Goal: Information Seeking & Learning: Learn about a topic

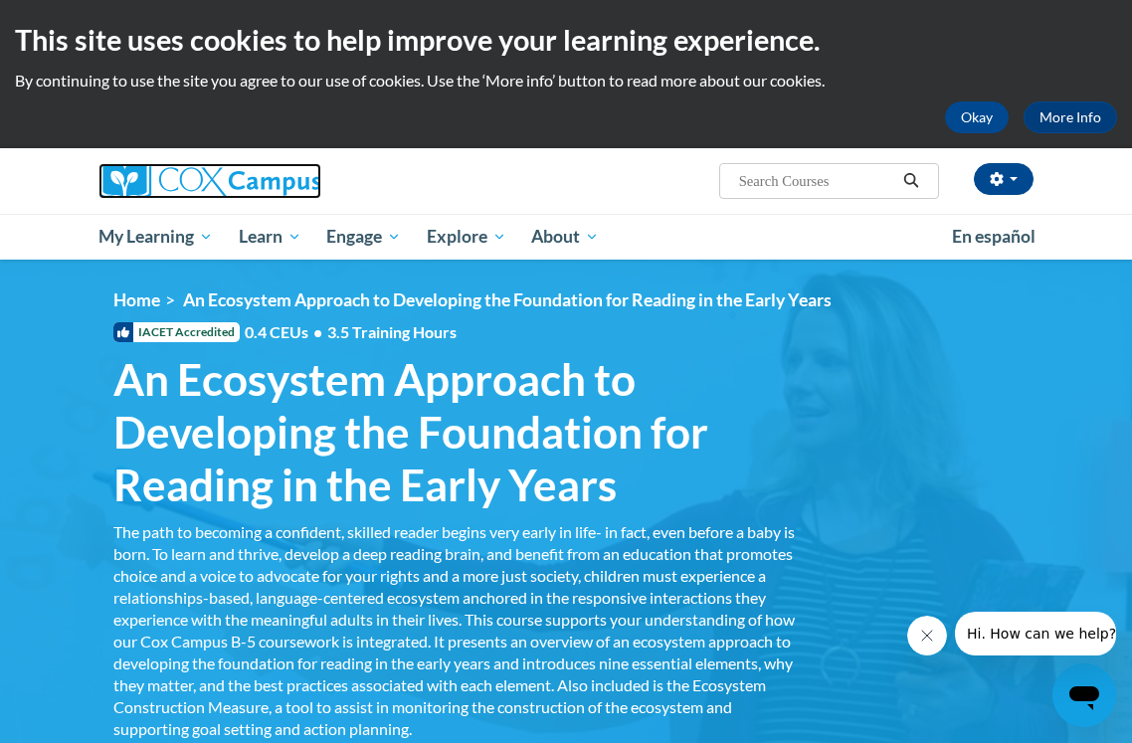
click at [203, 188] on img at bounding box center [209, 181] width 223 height 36
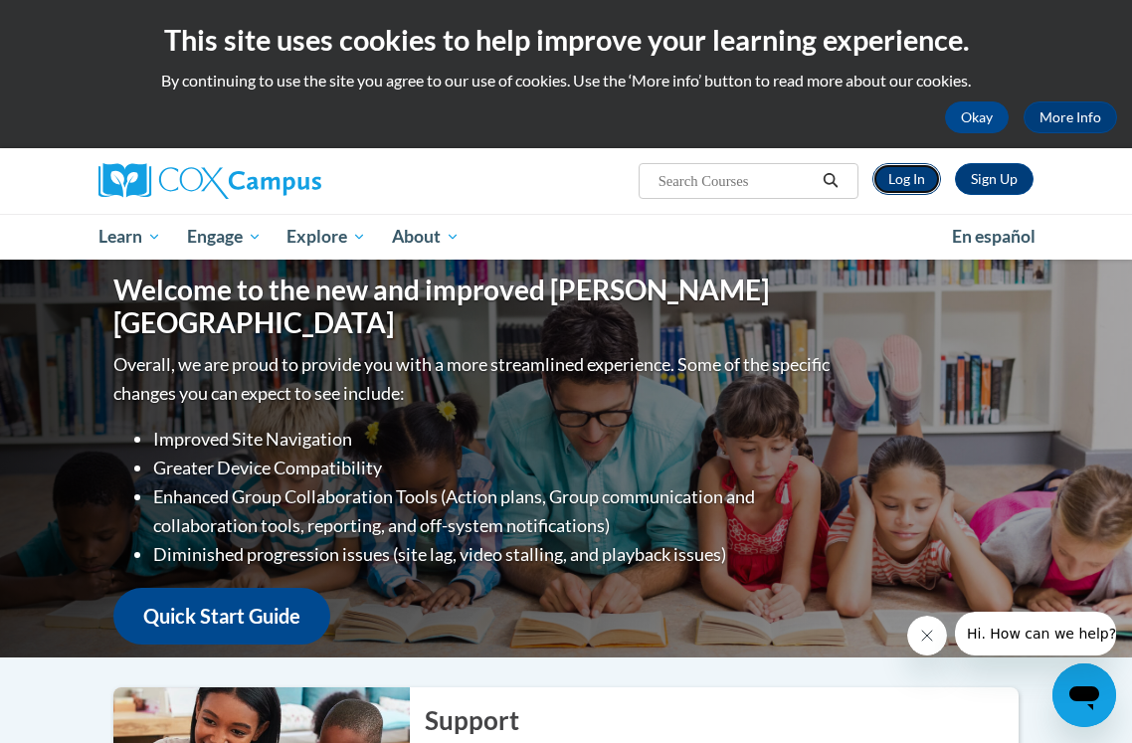
click at [907, 183] on link "Log In" at bounding box center [906, 179] width 69 height 32
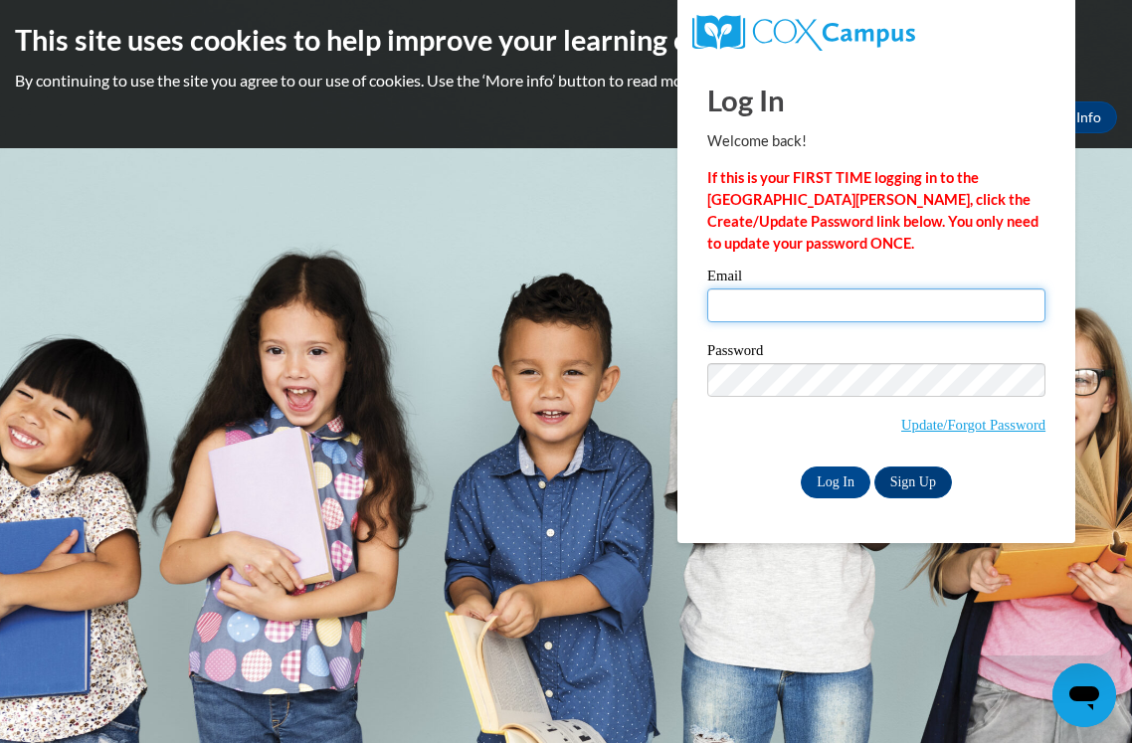
click at [814, 317] on input "Email" at bounding box center [876, 305] width 338 height 34
click at [761, 313] on input "Email" at bounding box center [876, 305] width 338 height 34
type input "bbutler@miltonps.org"
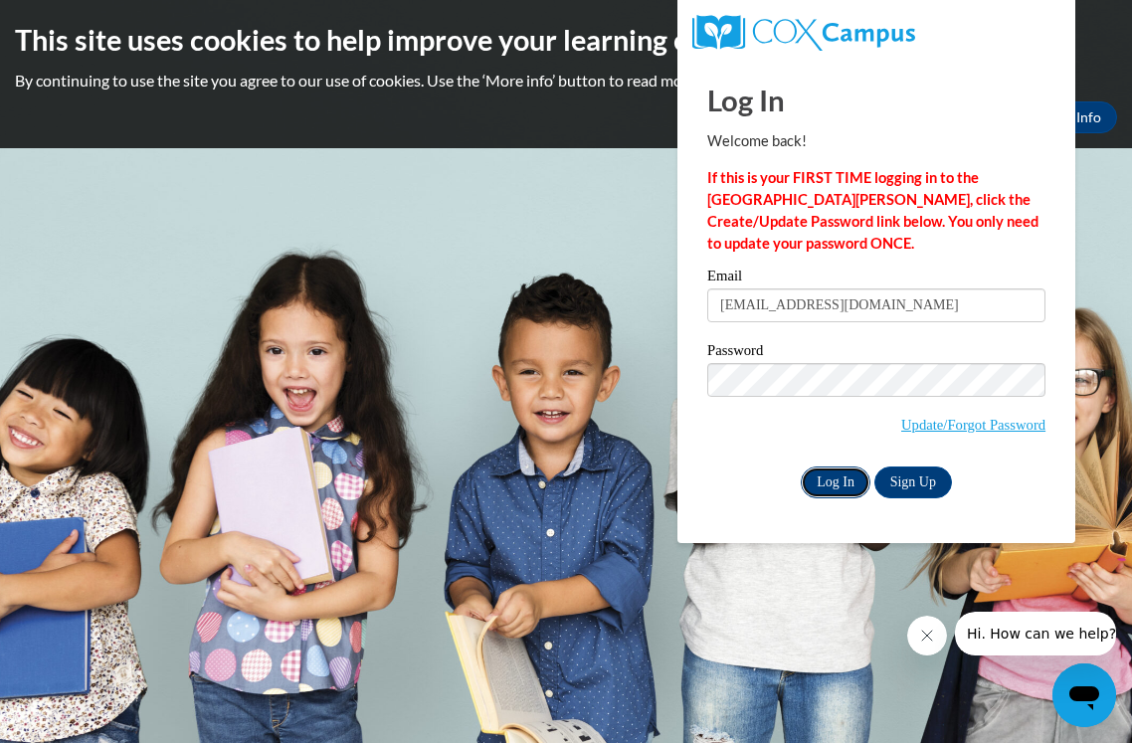
click at [846, 483] on input "Log In" at bounding box center [836, 483] width 70 height 32
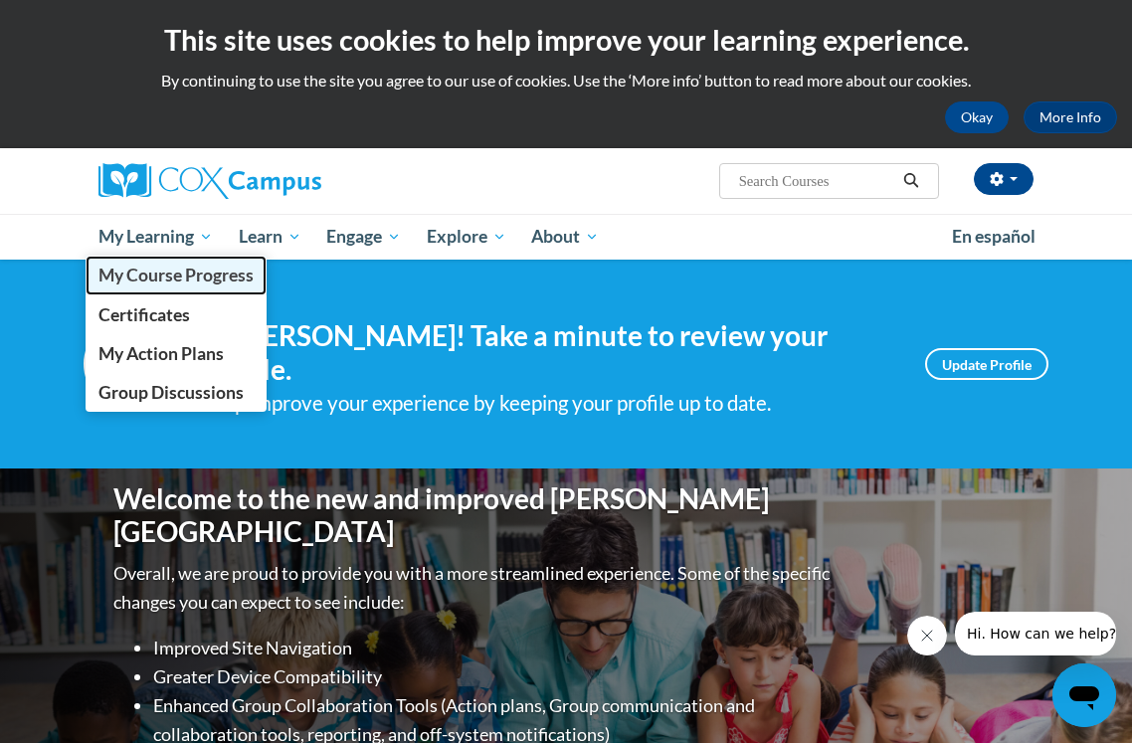
click at [161, 284] on span "My Course Progress" at bounding box center [175, 275] width 155 height 21
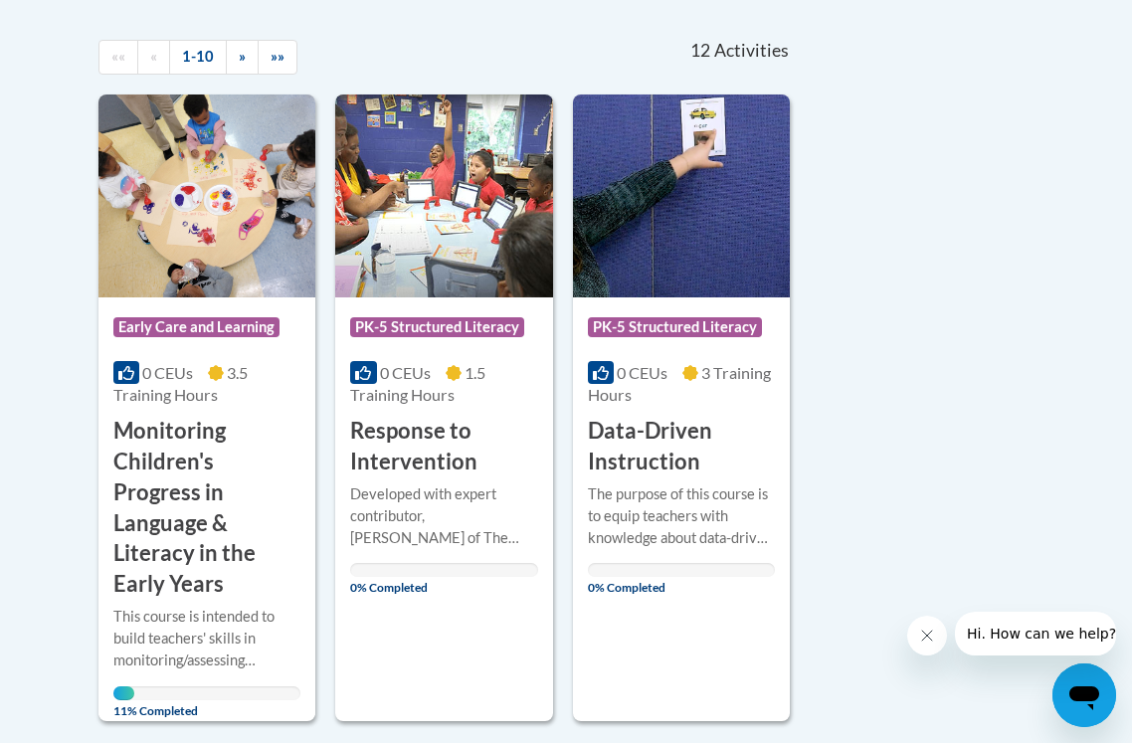
scroll to position [434, 0]
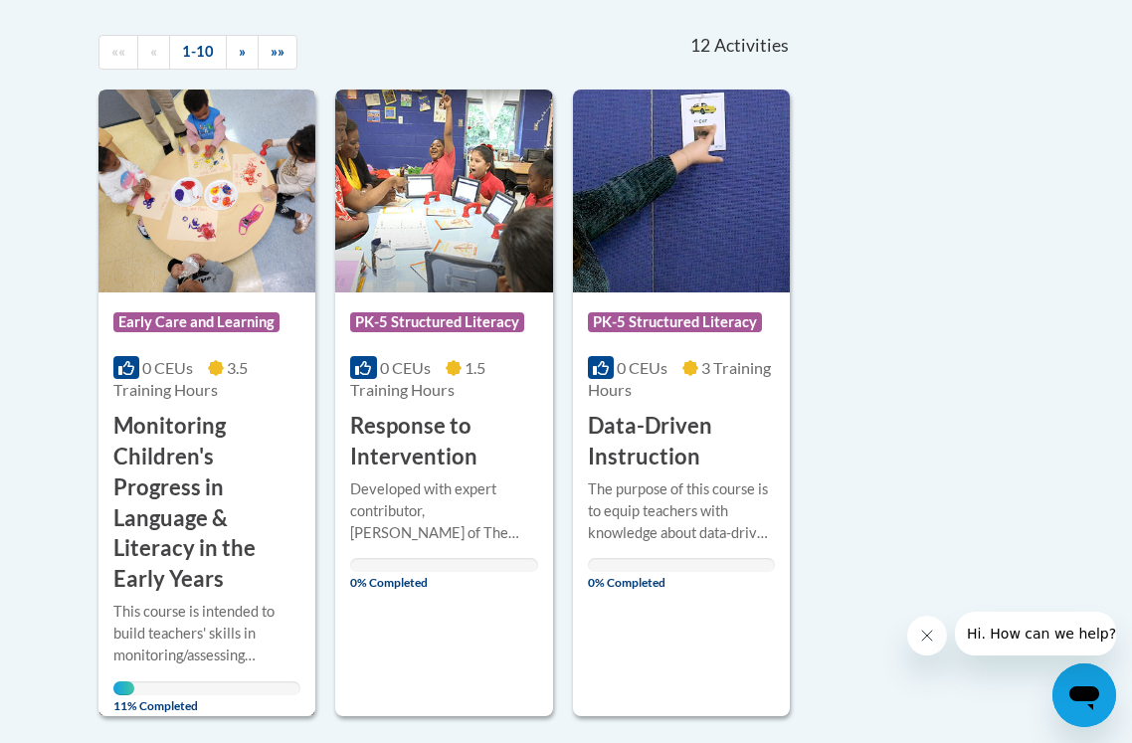
click at [176, 179] on img at bounding box center [206, 191] width 217 height 203
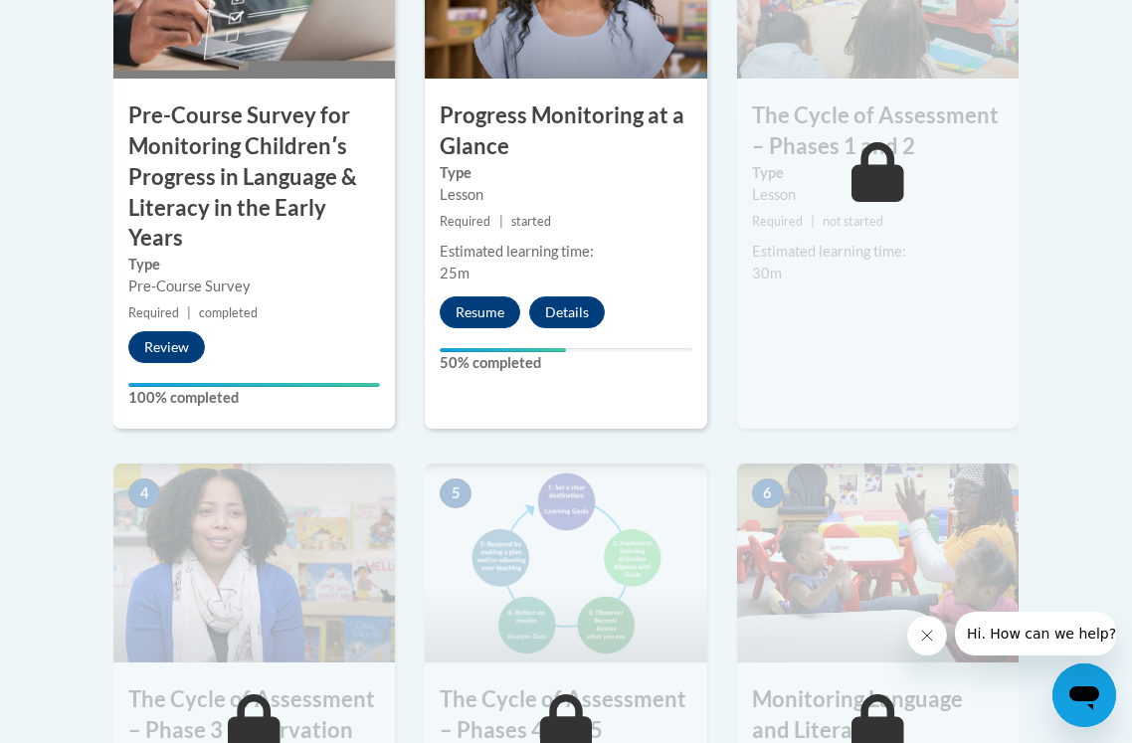
scroll to position [882, 0]
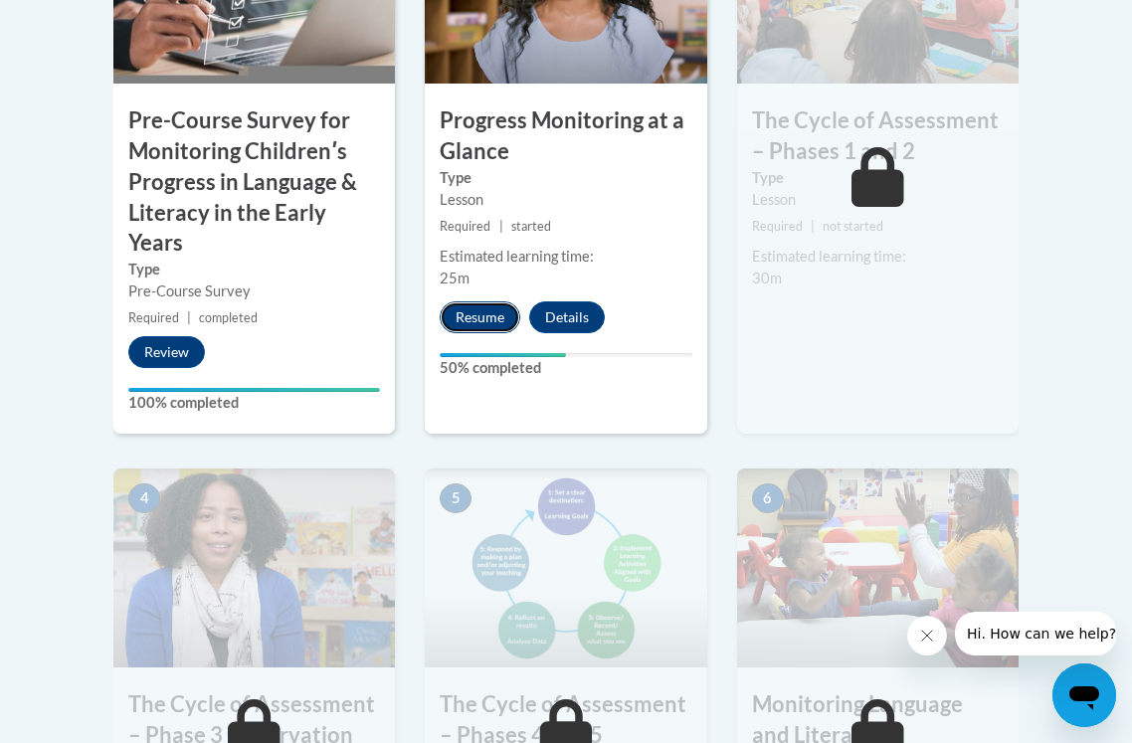
click at [479, 329] on button "Resume" at bounding box center [480, 317] width 81 height 32
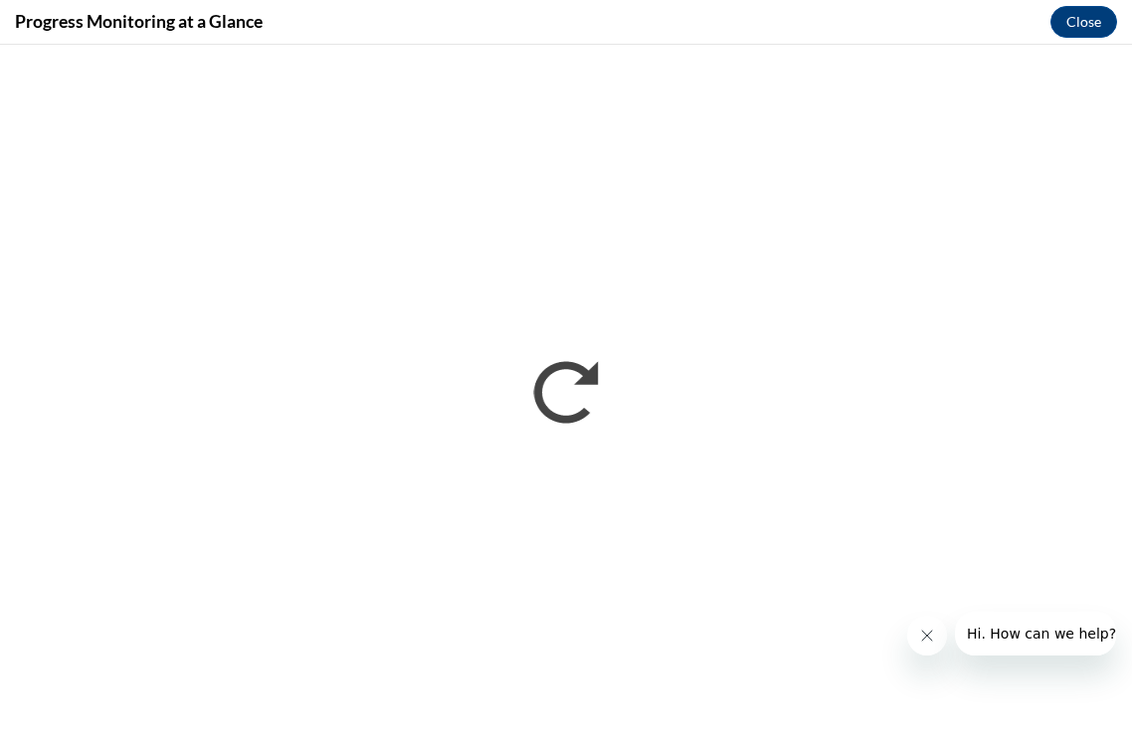
scroll to position [0, 0]
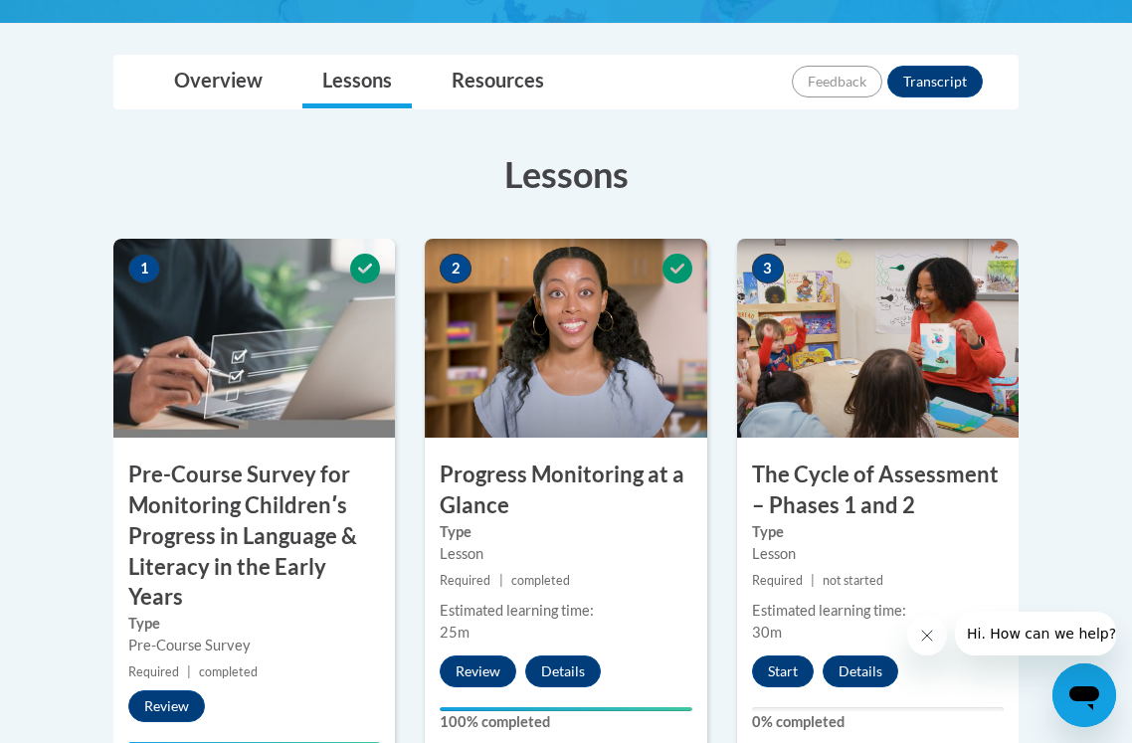
scroll to position [813, 0]
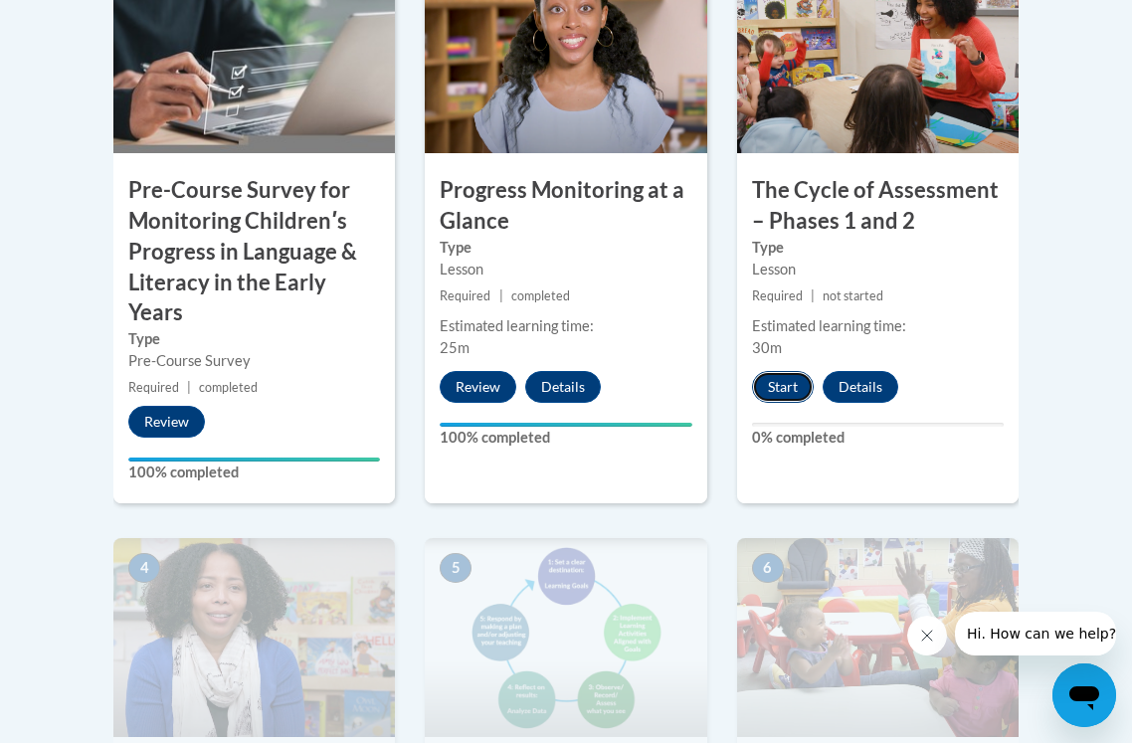
click at [781, 396] on button "Start" at bounding box center [783, 387] width 62 height 32
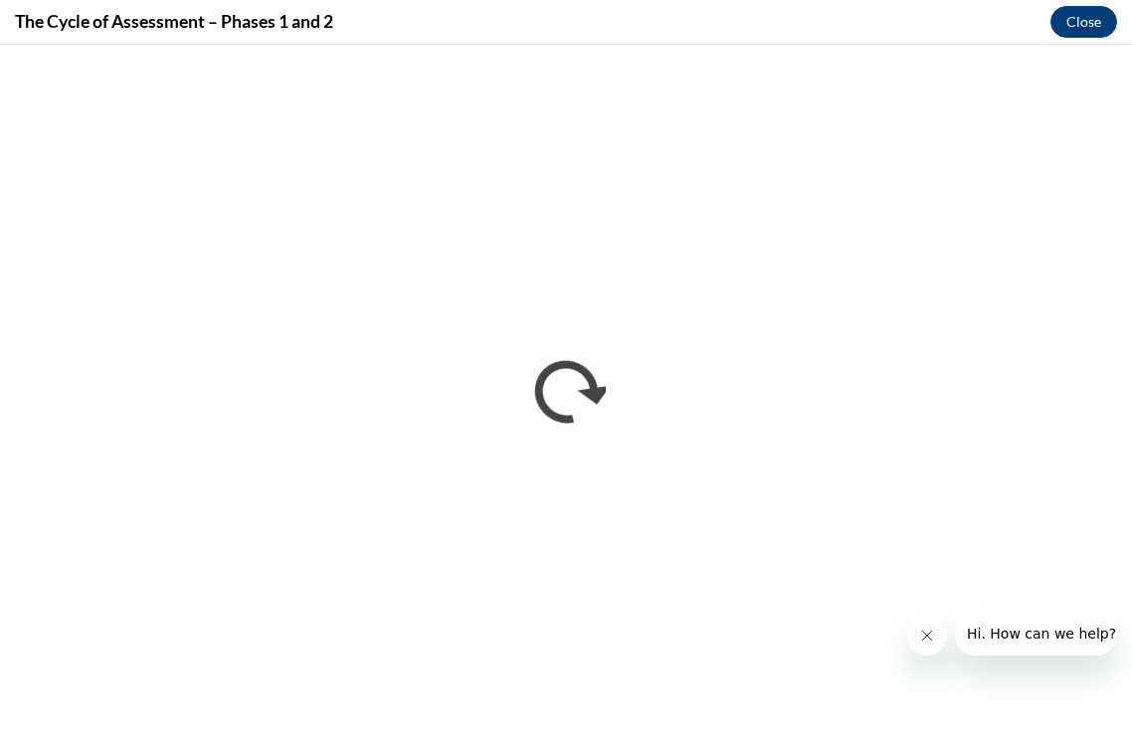
scroll to position [0, 0]
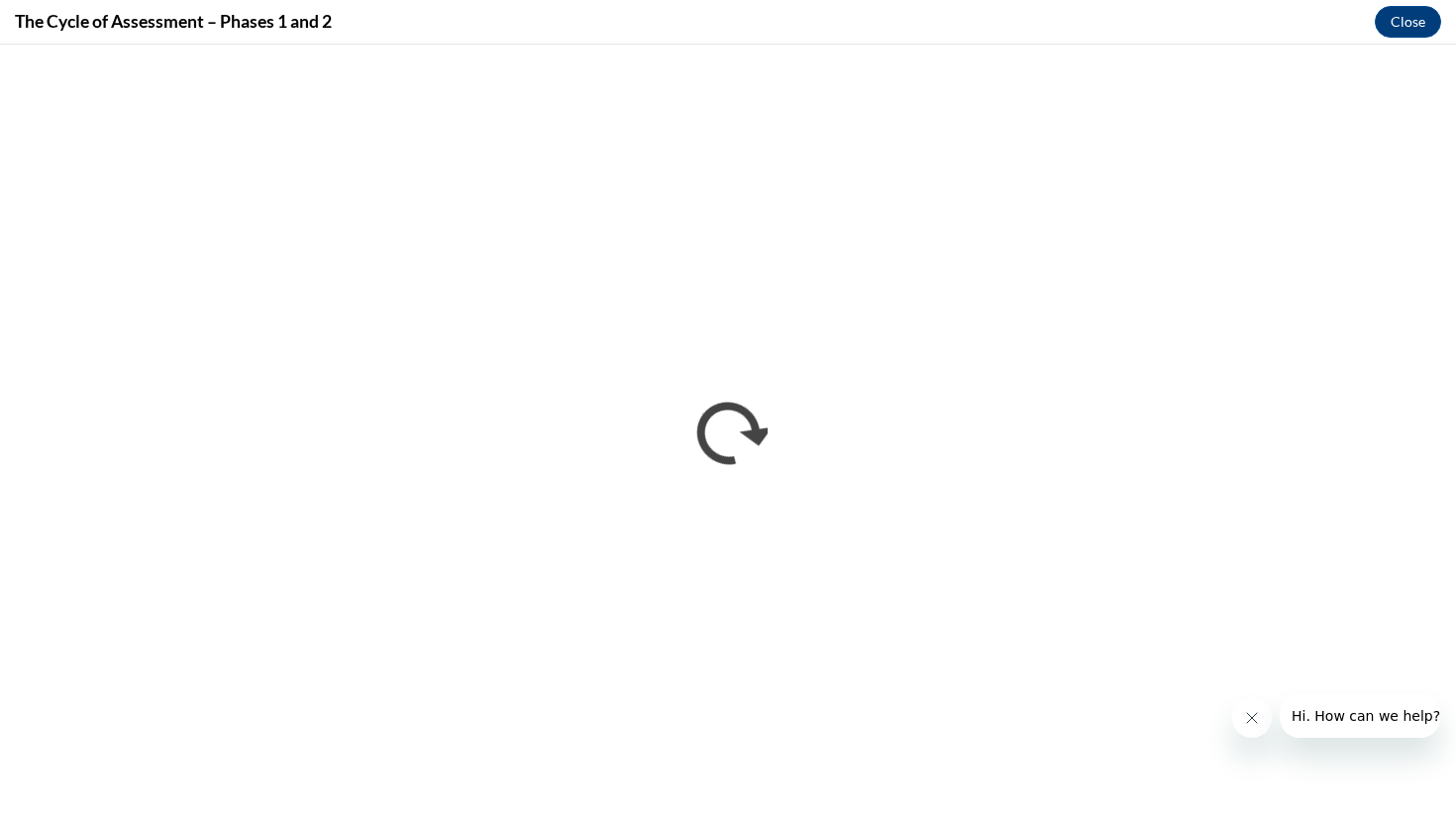
click at [1126, 718] on icon "Close message from company" at bounding box center [1252, 717] width 16 height 16
